Goal: Information Seeking & Learning: Learn about a topic

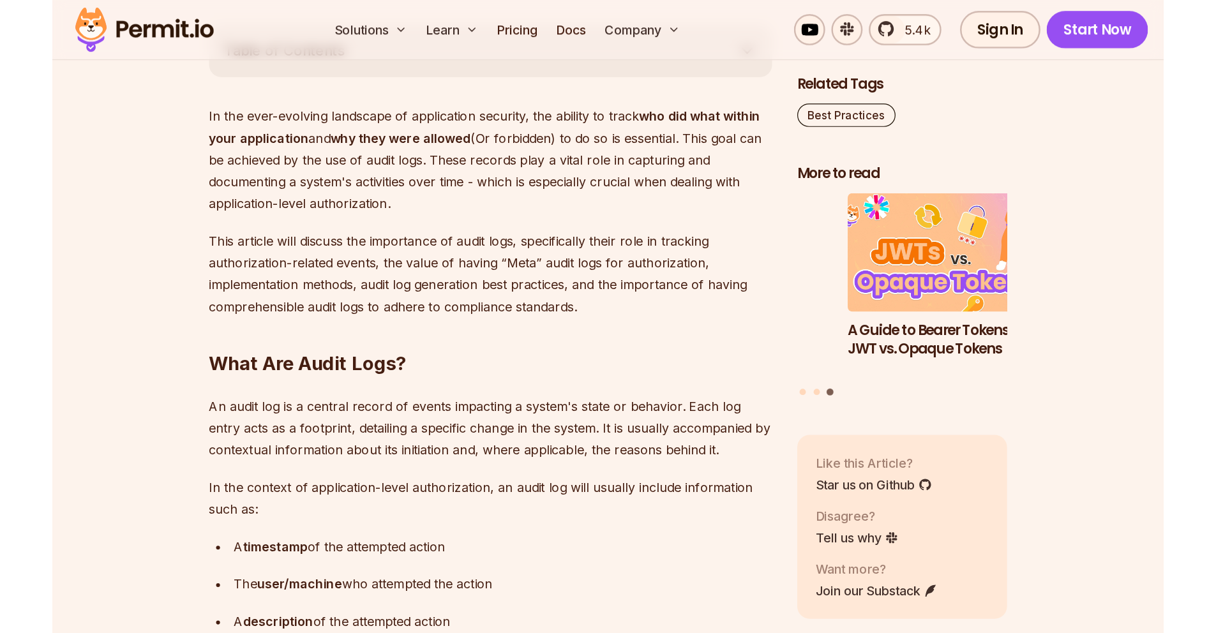
scroll to position [1208, 0]
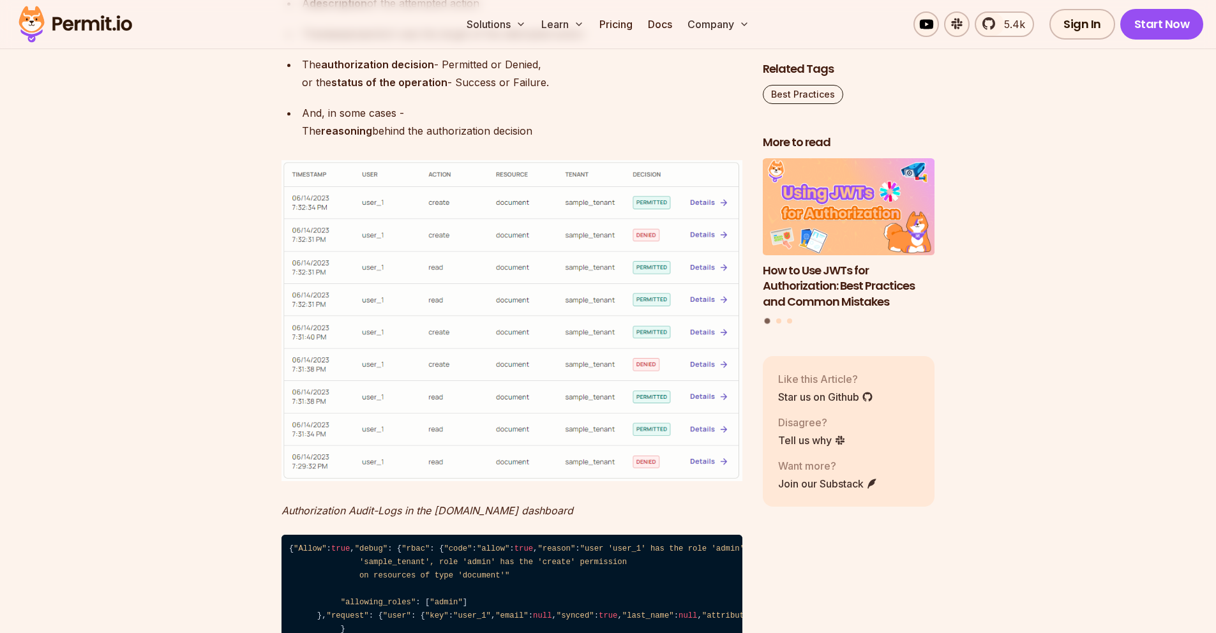
click at [512, 207] on img at bounding box center [512, 320] width 461 height 321
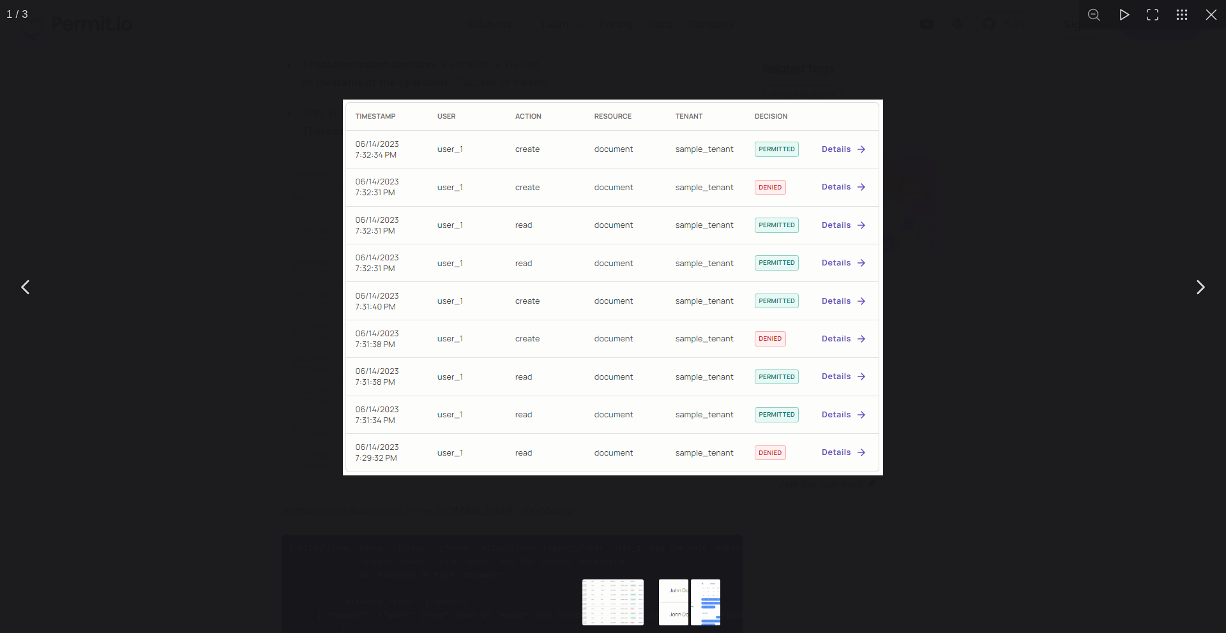
click at [213, 321] on div "You can close this modal content with the ESC key" at bounding box center [613, 287] width 1226 height 575
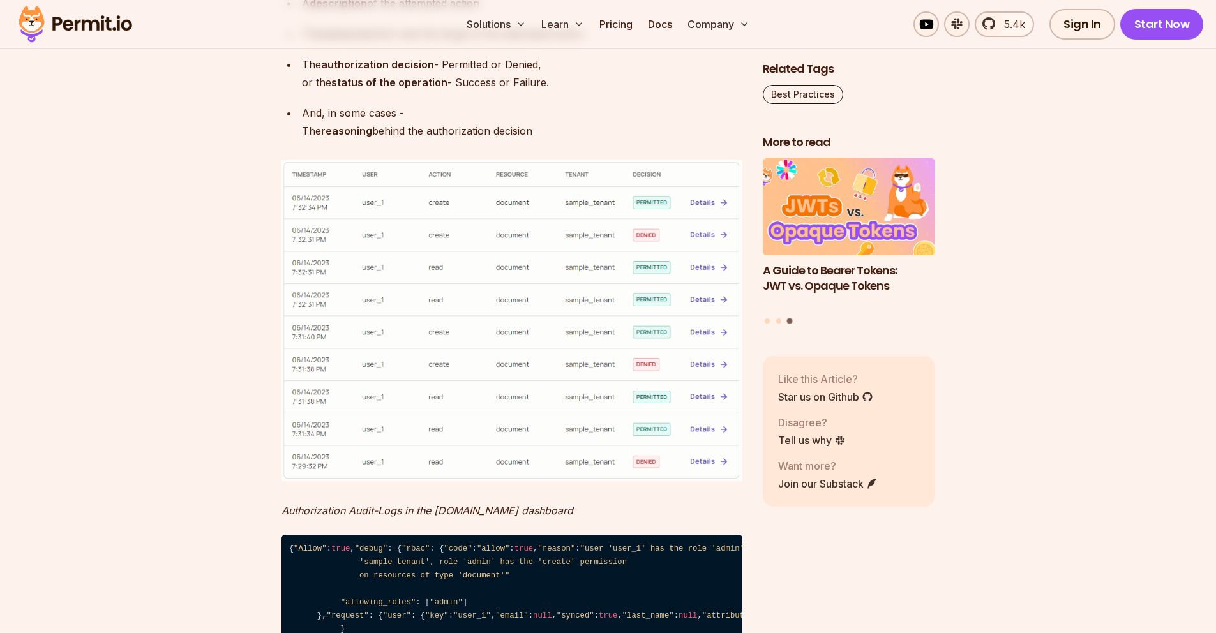
click at [577, 388] on img at bounding box center [512, 320] width 461 height 321
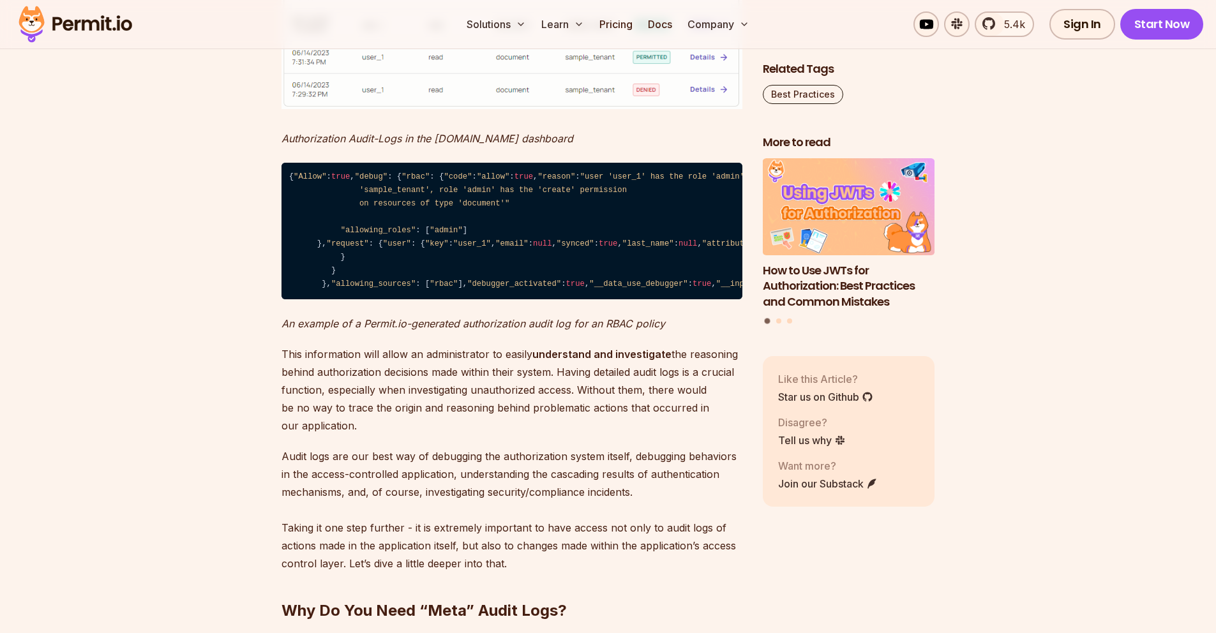
scroll to position [1825, 0]
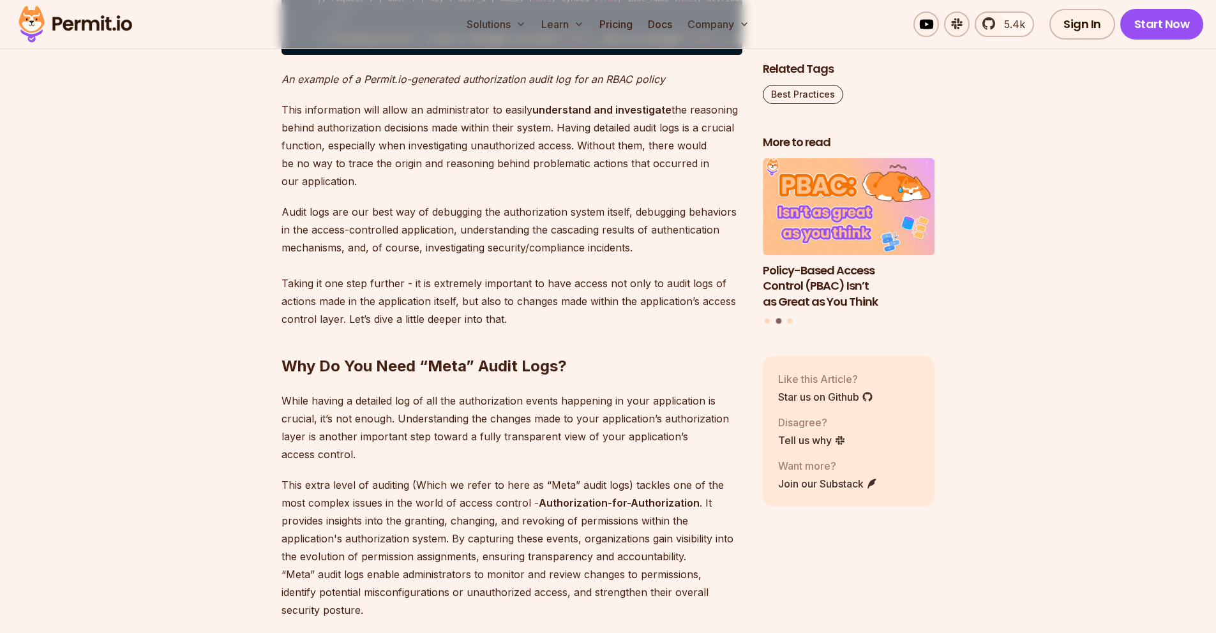
drag, startPoint x: 317, startPoint y: 132, endPoint x: 385, endPoint y: 529, distance: 402.3
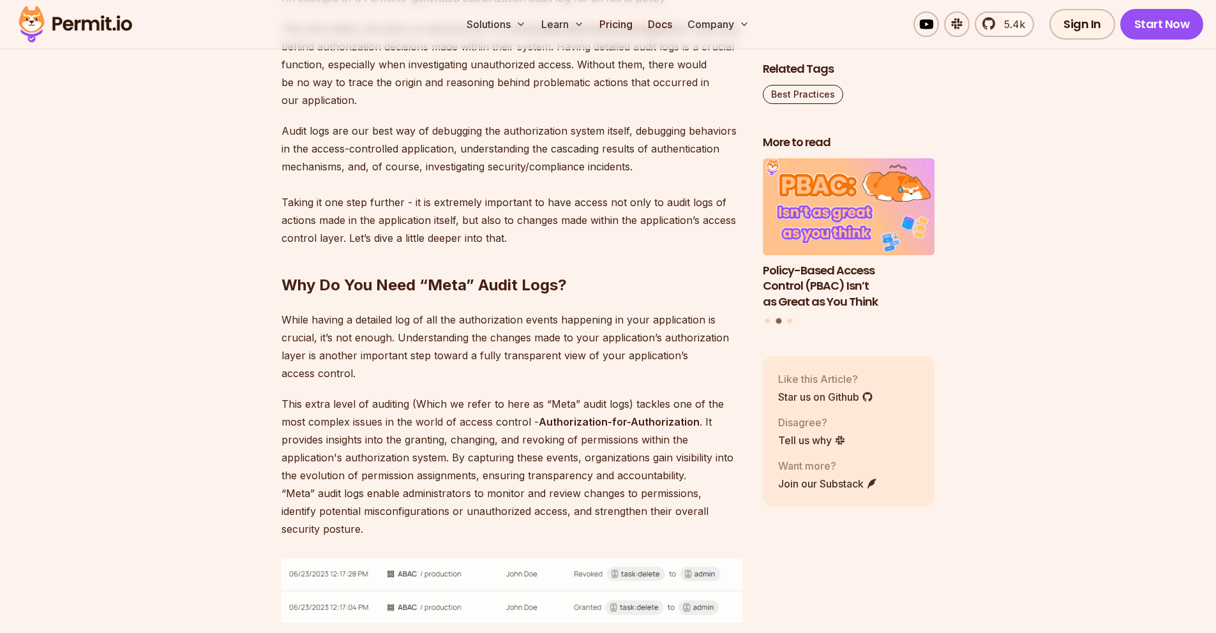
scroll to position [1966, 0]
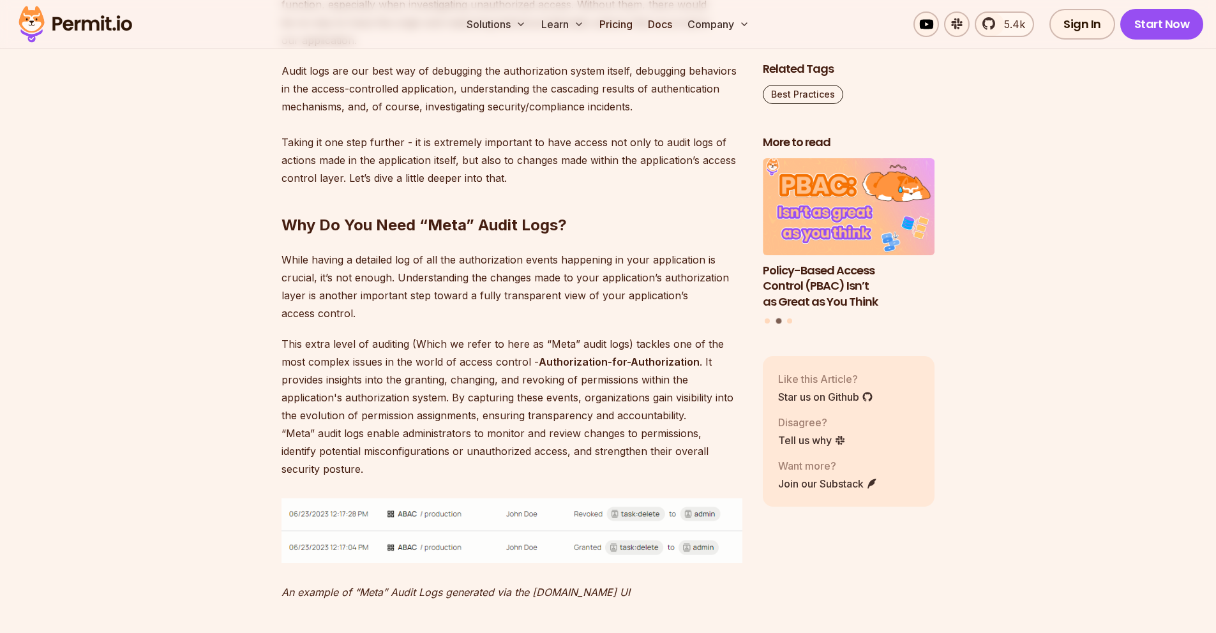
drag, startPoint x: 339, startPoint y: 433, endPoint x: 288, endPoint y: 393, distance: 64.6
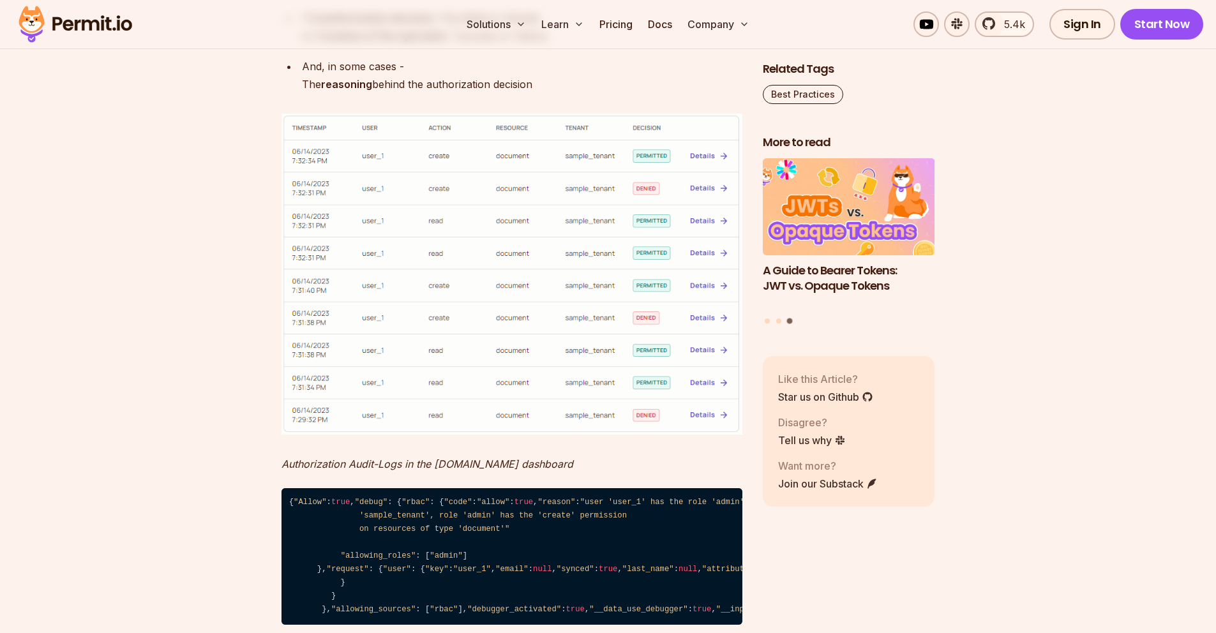
scroll to position [1471, 0]
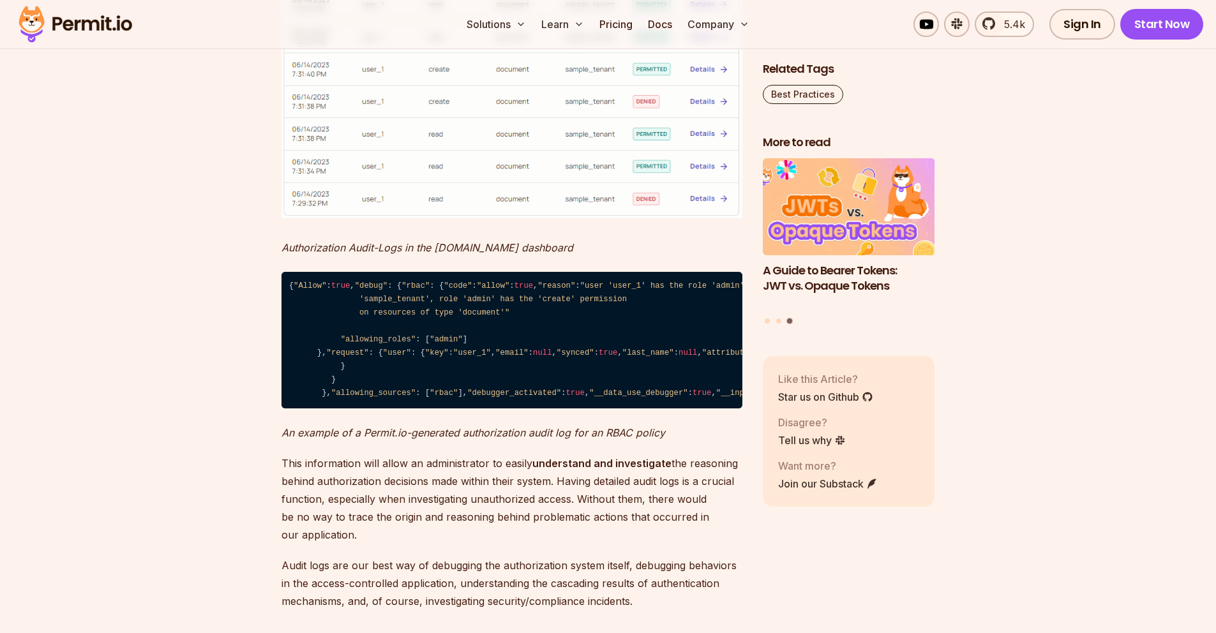
drag, startPoint x: 347, startPoint y: 324, endPoint x: 442, endPoint y: 362, distance: 101.7
click at [442, 365] on code "{ "Allow" : true , "debug" : { "rbac" : { "code" : "allow" : true , "reason" : …" at bounding box center [512, 340] width 461 height 137
drag, startPoint x: 421, startPoint y: 347, endPoint x: 290, endPoint y: 310, distance: 135.2
click at [290, 310] on code "{ "Allow" : true , "debug" : { "rbac" : { "code" : "allow" : true , "reason" : …" at bounding box center [512, 340] width 461 height 137
click at [400, 340] on code "{ "Allow" : true , "debug" : { "rbac" : { "code" : "allow" : true , "reason" : …" at bounding box center [512, 340] width 461 height 137
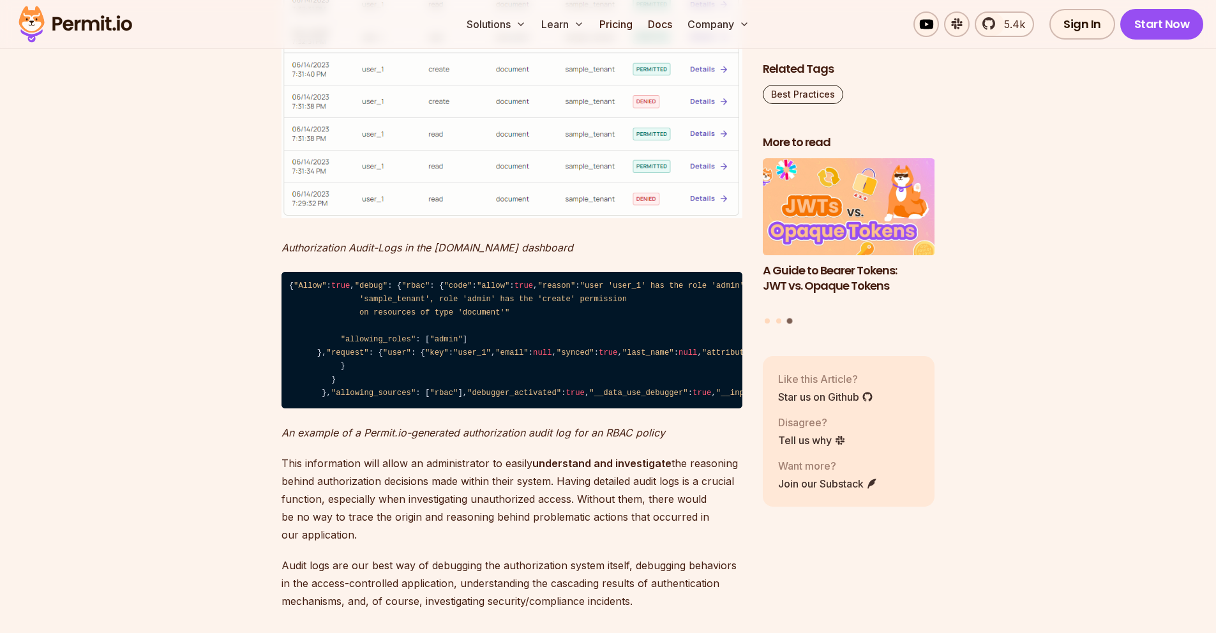
drag, startPoint x: 375, startPoint y: 336, endPoint x: 275, endPoint y: 301, distance: 106.0
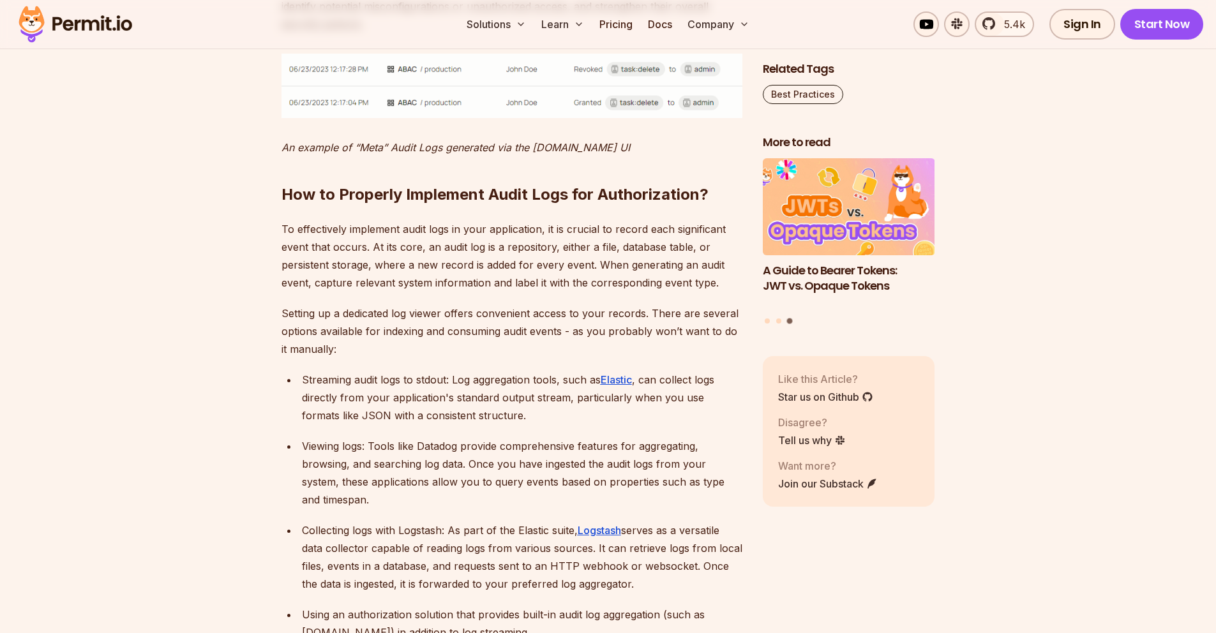
scroll to position [2428, 0]
